Goal: Download file/media

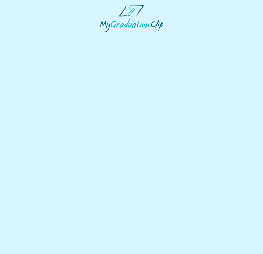
select select "**********"
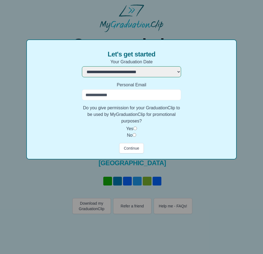
click at [129, 96] on input "Personal Email" at bounding box center [131, 94] width 99 height 11
type input "**********"
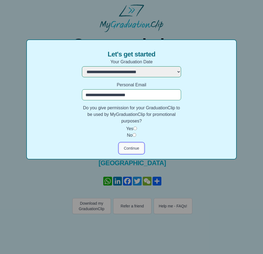
click at [130, 145] on button "Continue" at bounding box center [131, 148] width 25 height 10
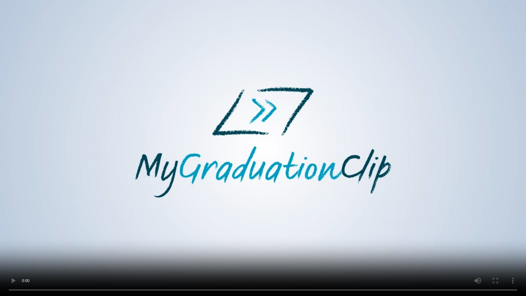
click at [185, 143] on video at bounding box center [263, 148] width 526 height 296
drag, startPoint x: 185, startPoint y: 143, endPoint x: 185, endPoint y: 115, distance: 28.2
click at [185, 145] on video at bounding box center [263, 148] width 526 height 296
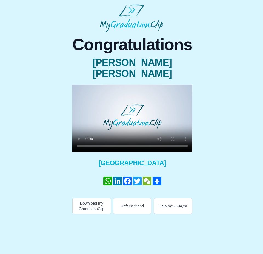
click at [186, 117] on video at bounding box center [132, 118] width 120 height 67
click at [185, 113] on video at bounding box center [132, 118] width 120 height 67
click at [103, 205] on button "Download my GraduationClip" at bounding box center [91, 206] width 39 height 16
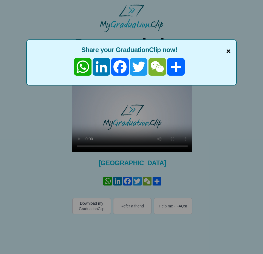
click at [228, 52] on span "×" at bounding box center [228, 52] width 4 height 12
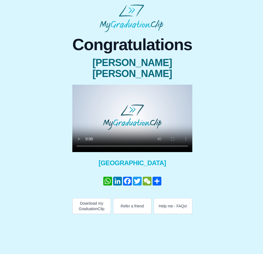
click at [135, 122] on video at bounding box center [132, 118] width 120 height 67
click at [112, 127] on video at bounding box center [132, 118] width 120 height 67
click at [123, 114] on video at bounding box center [132, 118] width 120 height 67
click at [126, 111] on video at bounding box center [132, 118] width 120 height 67
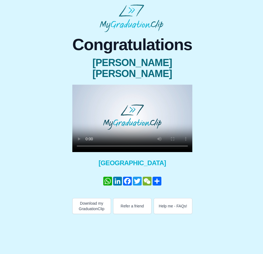
click at [126, 111] on video at bounding box center [132, 118] width 120 height 67
